Goal: Transaction & Acquisition: Download file/media

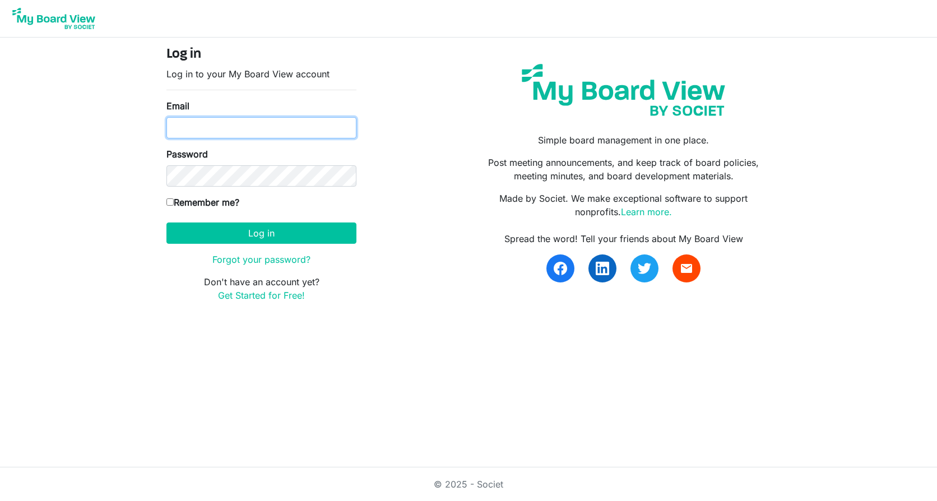
click at [188, 122] on input "Email" at bounding box center [262, 127] width 190 height 21
type input "[PERSON_NAME][EMAIL_ADDRESS][DOMAIN_NAME]"
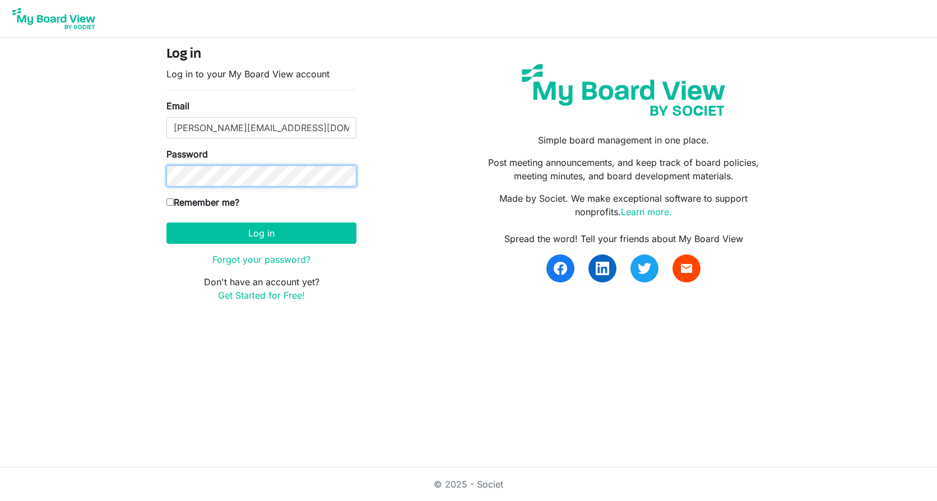
click at [167, 223] on button "Log in" at bounding box center [262, 233] width 190 height 21
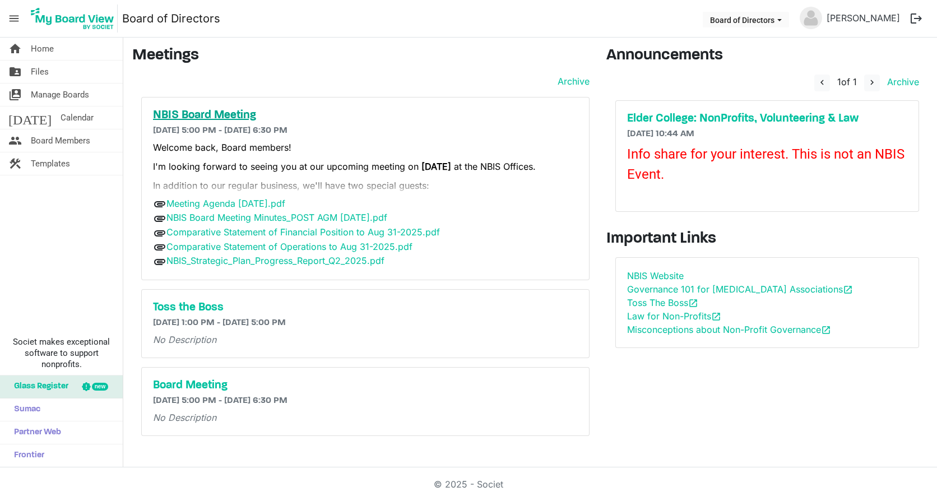
click at [187, 110] on h5 "NBIS Board Meeting" at bounding box center [365, 115] width 425 height 13
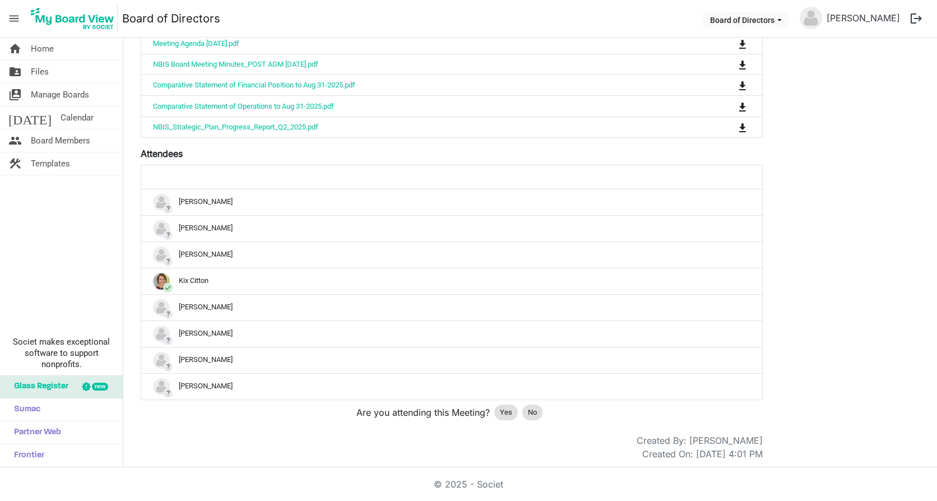
scroll to position [464, 0]
drag, startPoint x: 516, startPoint y: 406, endPoint x: 510, endPoint y: 410, distance: 7.3
click at [510, 410] on div "Yes" at bounding box center [507, 411] width 24 height 16
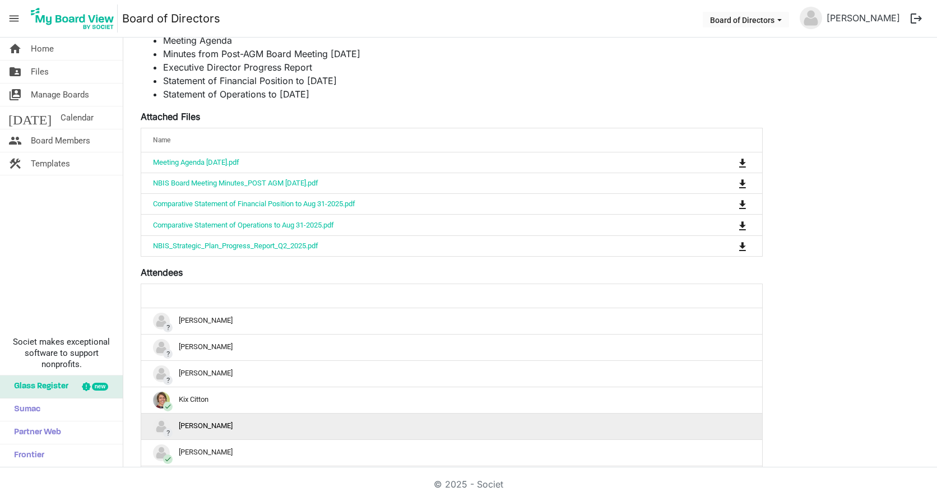
scroll to position [184, 0]
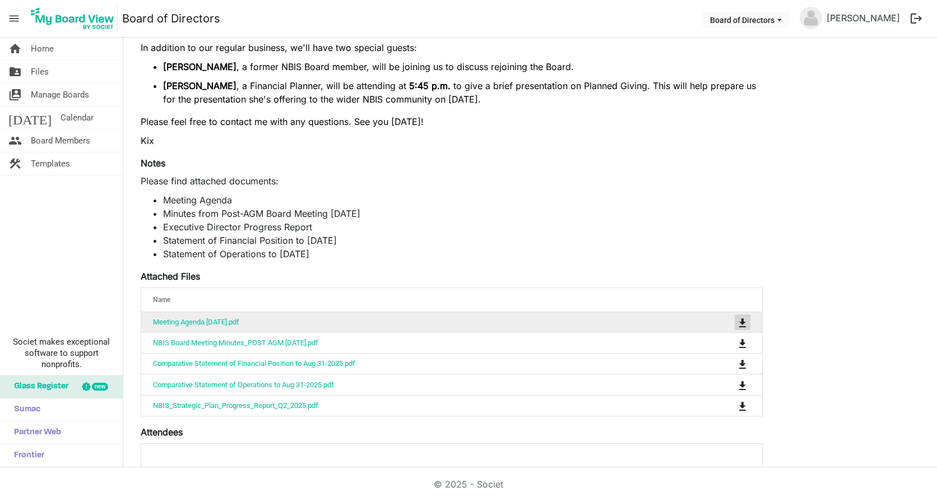
click at [746, 318] on span "is Command column column header" at bounding box center [743, 322] width 7 height 9
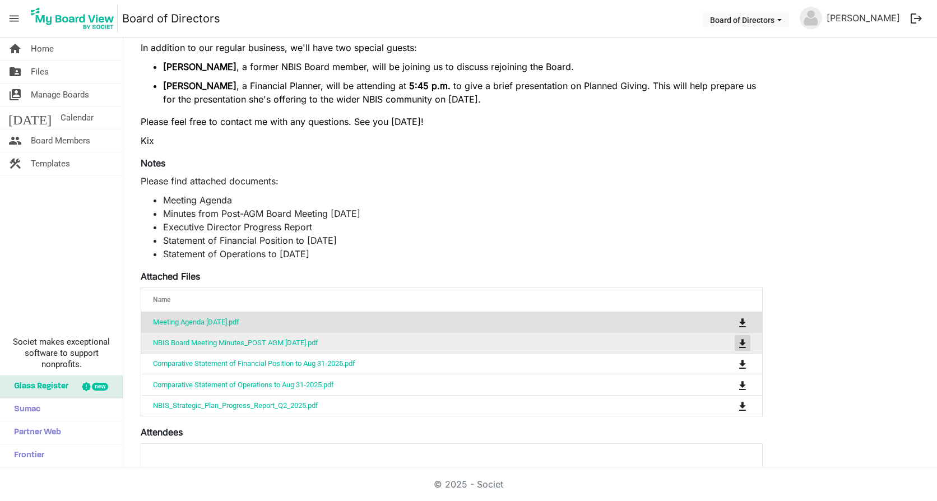
click at [747, 344] on button "is Command column column header" at bounding box center [743, 343] width 16 height 16
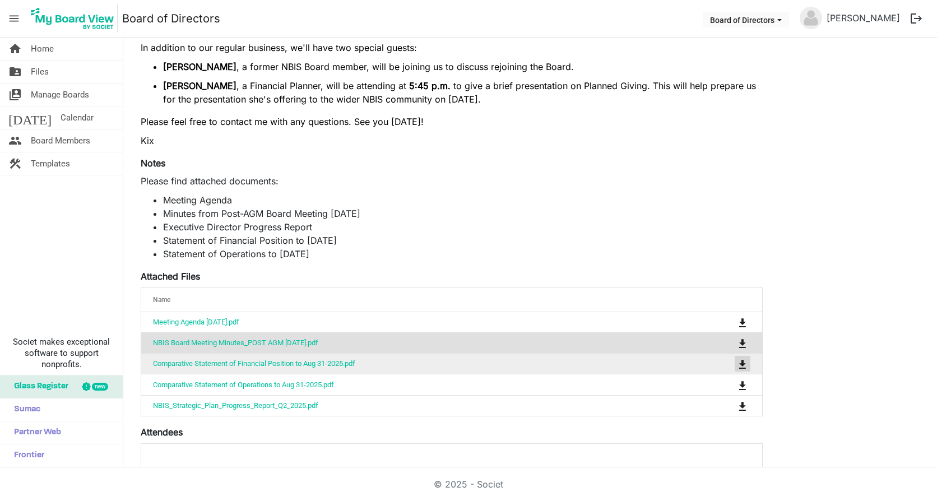
click at [741, 362] on span "is Command column column header" at bounding box center [743, 364] width 7 height 9
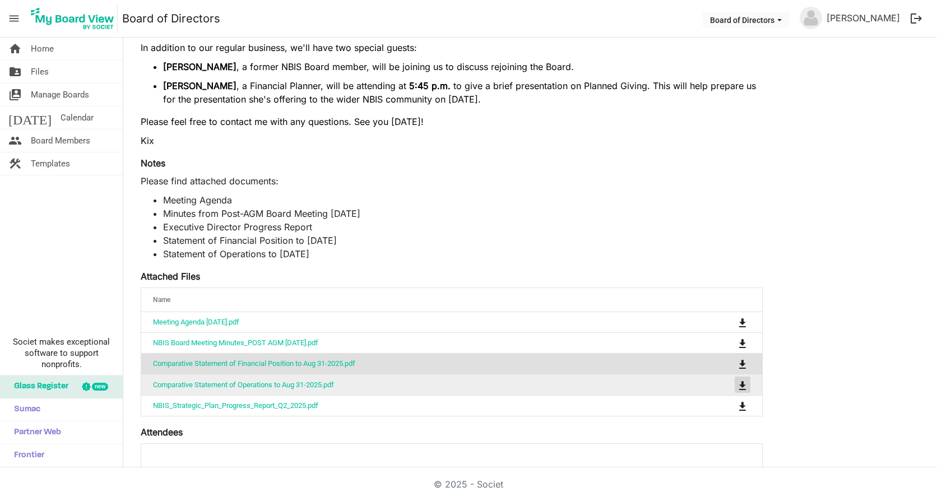
click at [746, 384] on span "is Command column column header" at bounding box center [743, 385] width 7 height 9
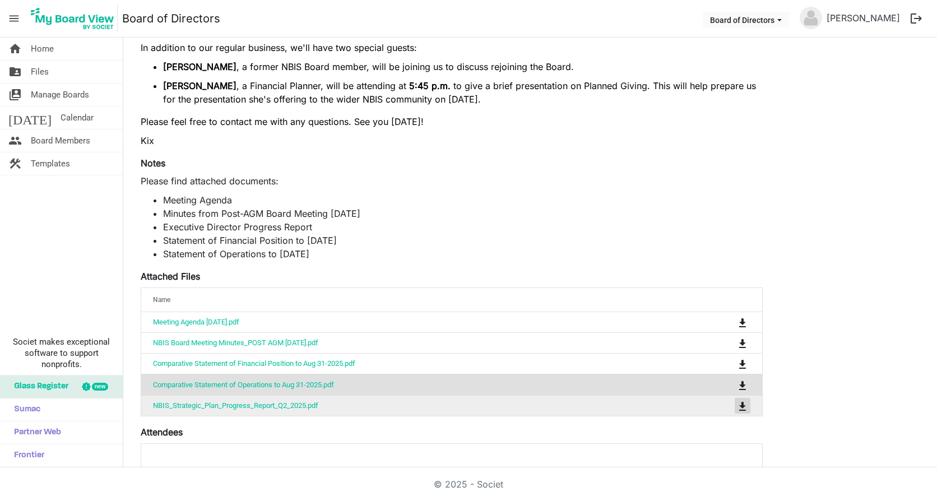
click at [746, 402] on span "is Command column column header" at bounding box center [743, 406] width 7 height 9
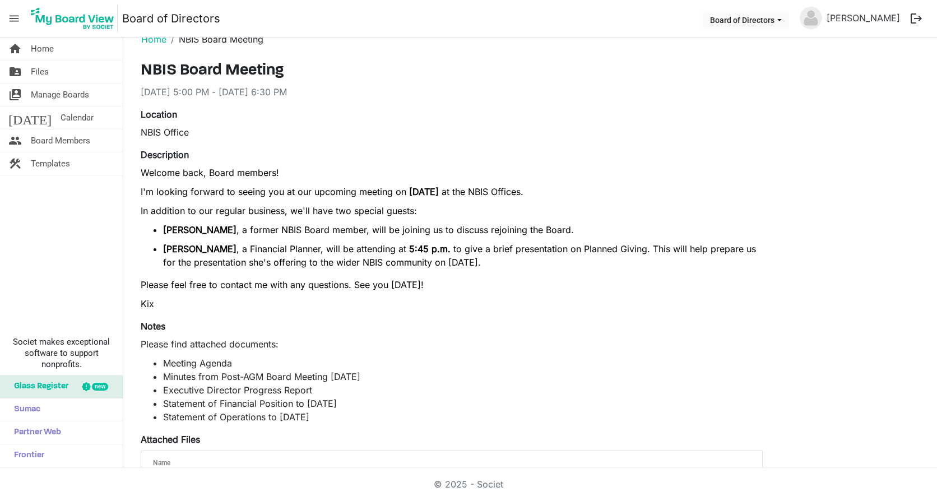
scroll to position [16, 0]
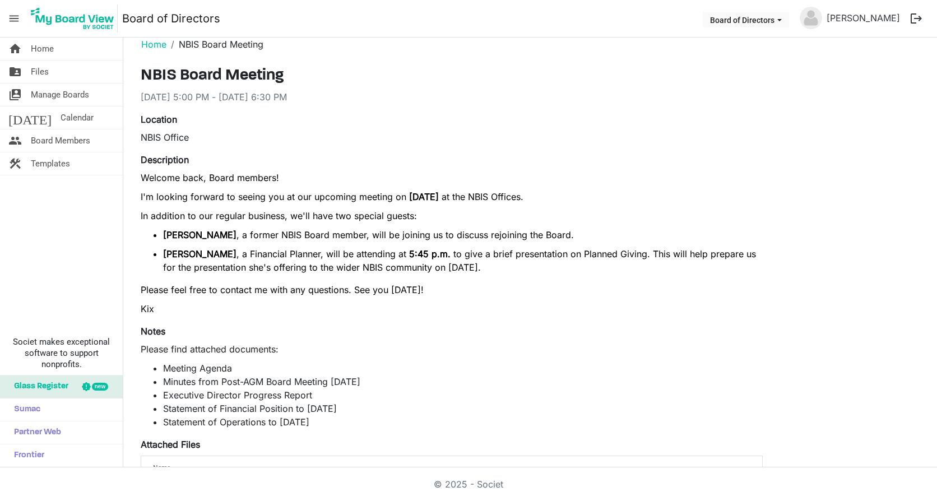
click at [539, 355] on p "Please find attached documents:" at bounding box center [452, 349] width 622 height 13
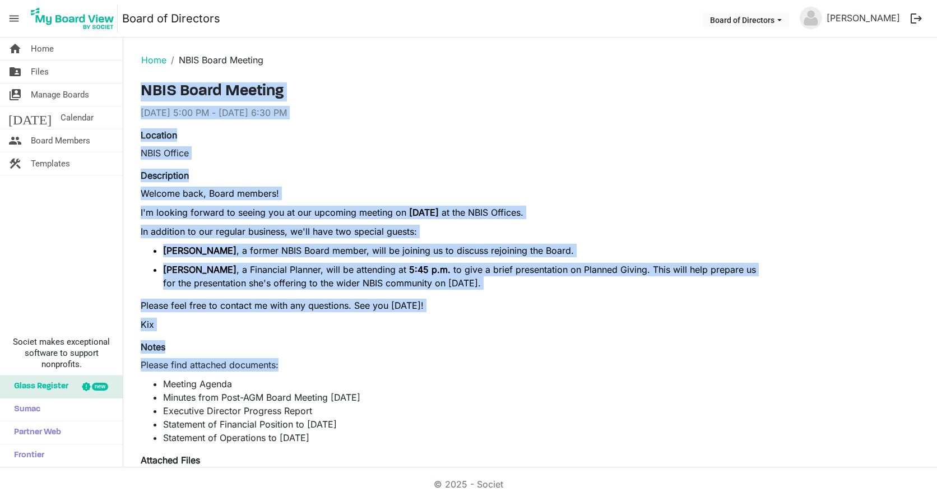
scroll to position [224, 0]
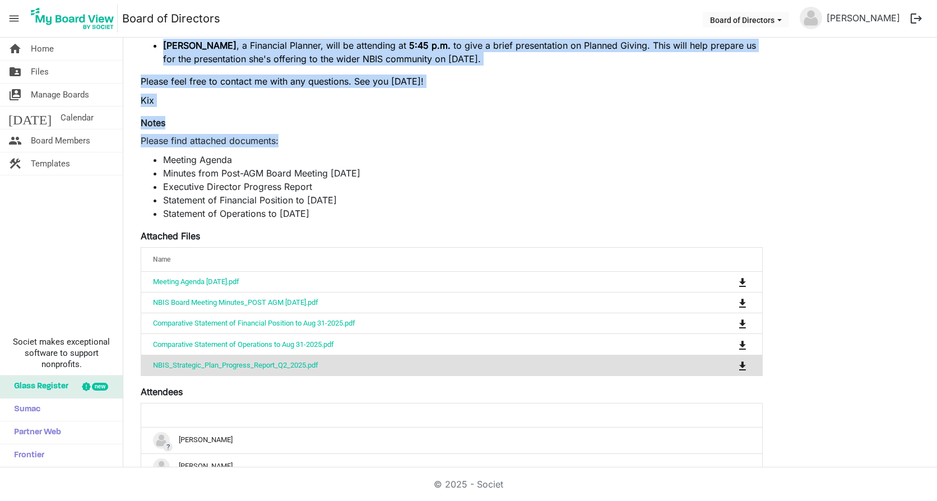
drag, startPoint x: 140, startPoint y: 86, endPoint x: 413, endPoint y: 220, distance: 303.7
click at [413, 220] on div "NBIS Board Meeting 9/16/2025 5:00 PM - 9/16/2025 6:30 PM Location NBIS Office D…" at bounding box center [451, 278] width 639 height 841
copy div "NBIS Board Meeting 9/16/2025 5:00 PM - 9/16/2025 6:30 PM Location NBIS Office D…"
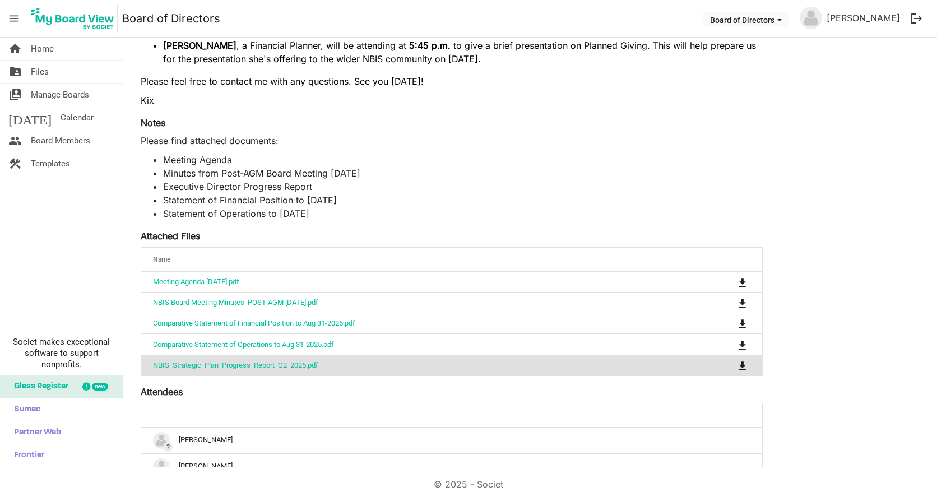
click at [909, 313] on div "NBIS Board Meeting 9/16/2025 5:00 PM - 9/16/2025 6:30 PM Location NBIS Office D…" at bounding box center [530, 278] width 796 height 841
click at [40, 47] on span "Home" at bounding box center [42, 49] width 23 height 22
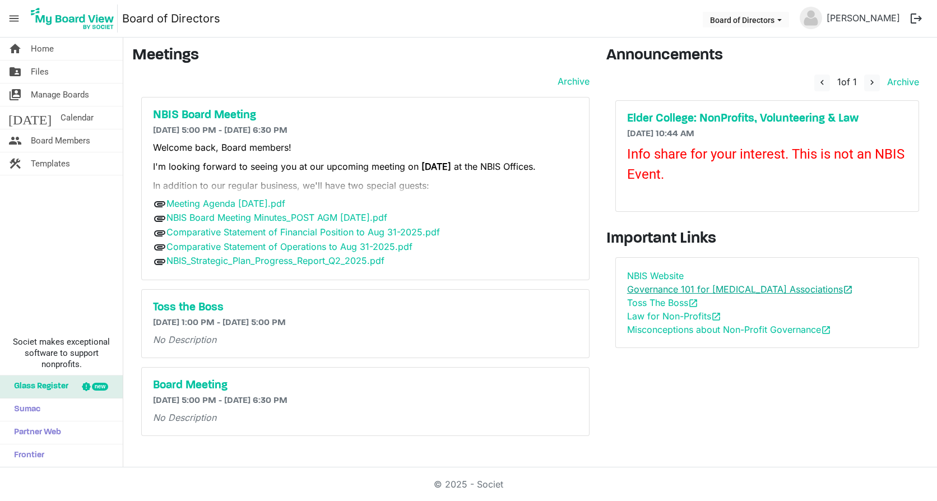
click at [758, 294] on link "Governance 101 for [MEDICAL_DATA] Associations open_in_new" at bounding box center [740, 289] width 226 height 11
click at [661, 313] on link "Law for Non-Profits open_in_new" at bounding box center [674, 316] width 94 height 11
click at [657, 329] on link "Misconceptions about Non-Profit Governance open_in_new" at bounding box center [729, 329] width 204 height 11
click at [285, 204] on link "Meeting Agenda [DATE].pdf" at bounding box center [226, 203] width 119 height 11
click at [382, 220] on link "NBIS Board Meeting Minutes_POST AGM [DATE].pdf" at bounding box center [277, 217] width 221 height 11
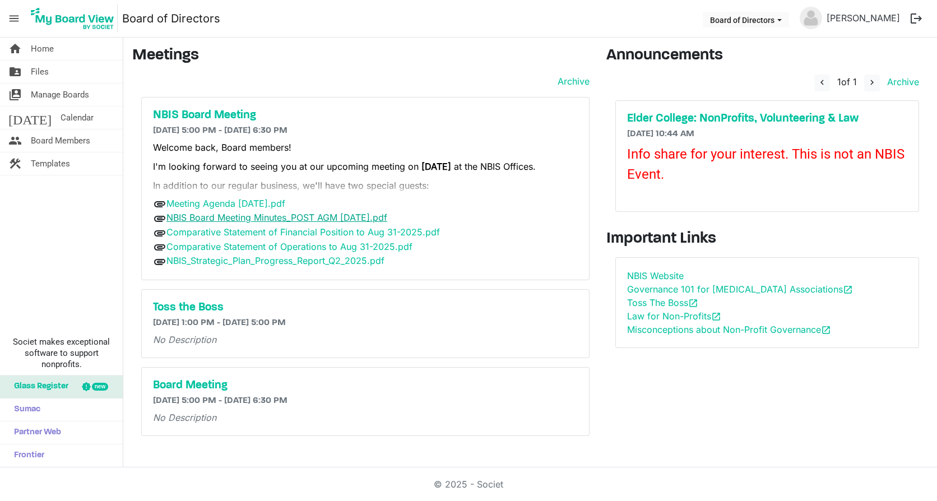
click at [274, 212] on link "NBIS Board Meeting Minutes_POST AGM [DATE].pdf" at bounding box center [277, 217] width 221 height 11
click at [329, 230] on link "Comparative Statement of Financial Position to Aug 31-2025.pdf" at bounding box center [304, 232] width 274 height 11
click at [274, 246] on link "Comparative Statement of Operations to Aug 31-2025.pdf" at bounding box center [290, 246] width 246 height 11
click at [235, 257] on link "NBIS_Strategic_Plan_Progress_Report_Q2_2025.pdf" at bounding box center [276, 260] width 218 height 11
